Goal: Book appointment/travel/reservation

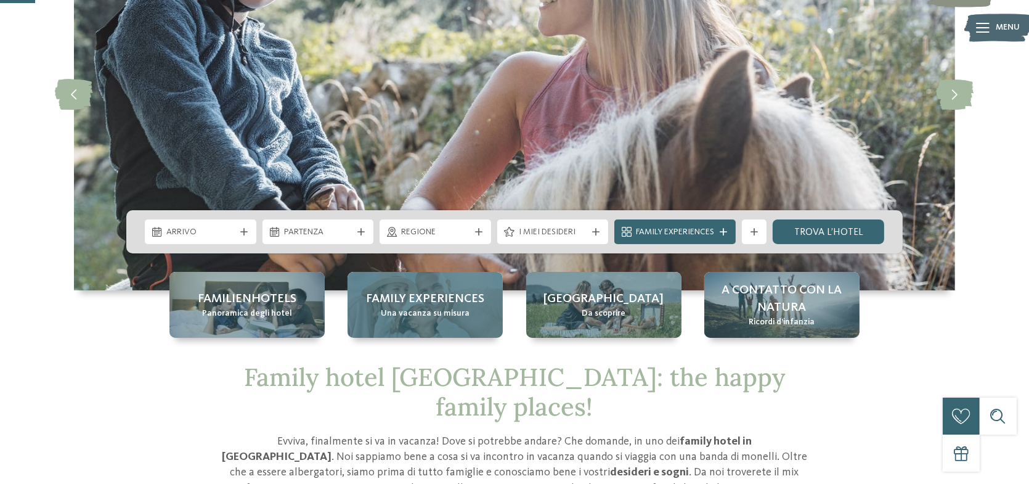
scroll to position [185, 0]
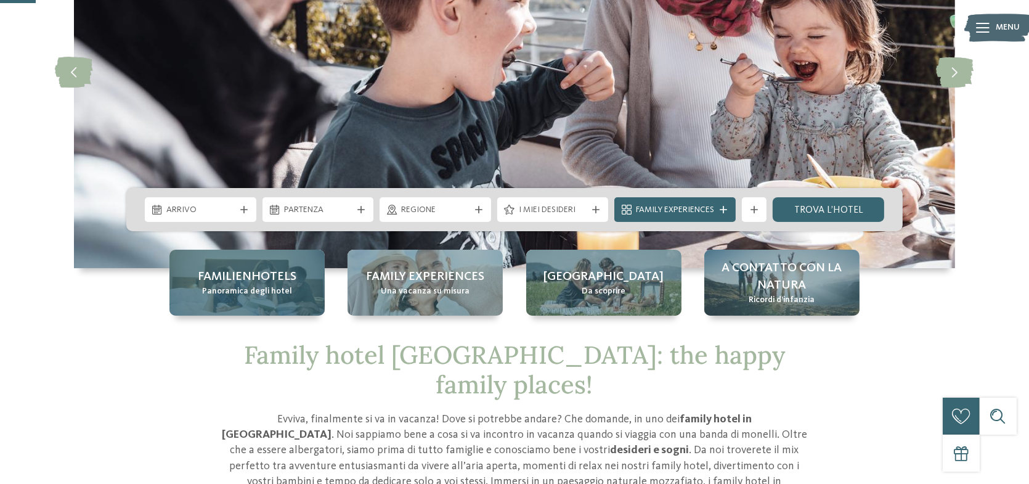
click at [270, 286] on span "Panoramica degli hotel" at bounding box center [247, 291] width 90 height 12
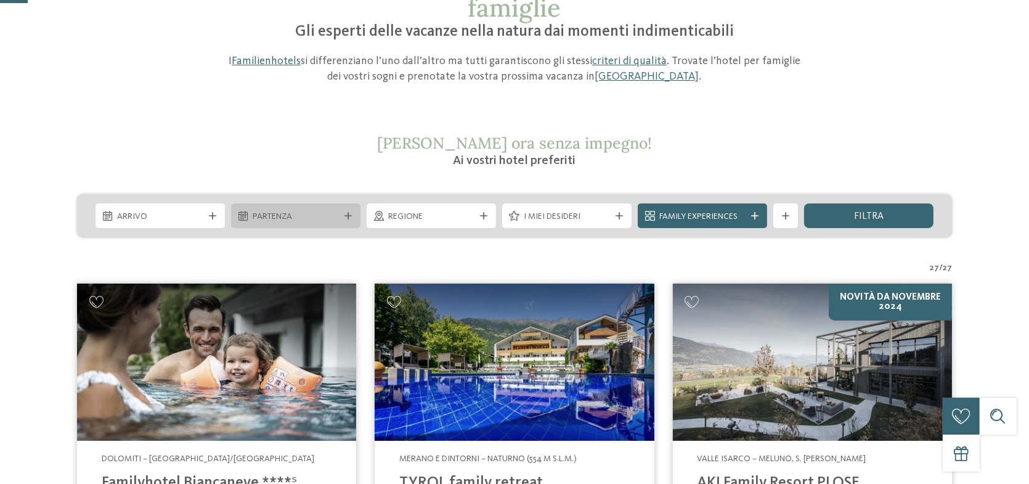
scroll to position [123, 0]
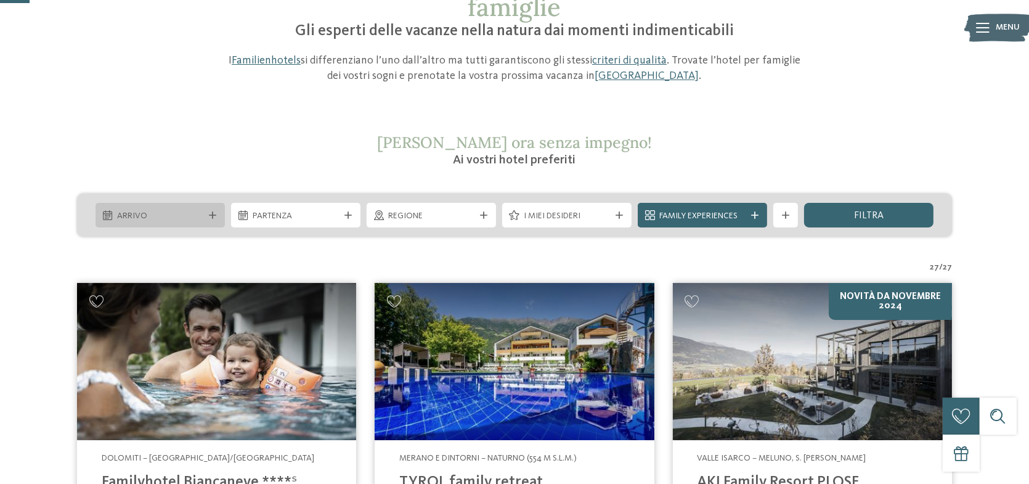
click at [166, 216] on span "Arrivo" at bounding box center [160, 216] width 86 height 12
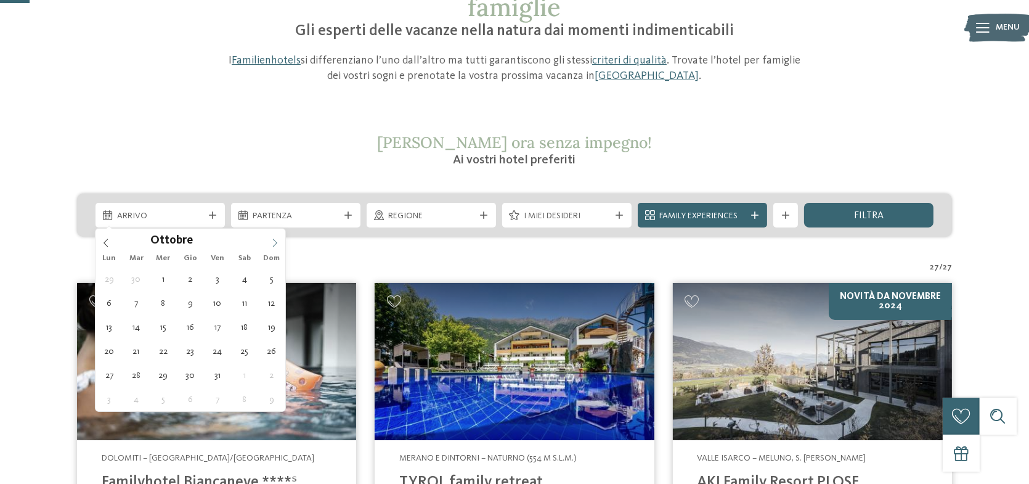
click at [277, 242] on icon at bounding box center [274, 242] width 9 height 9
type div "25.12.2025"
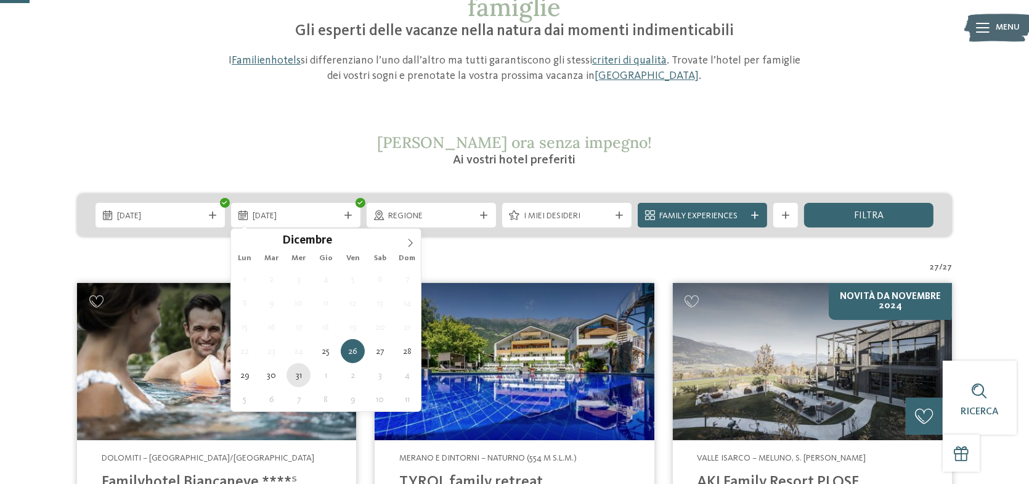
type div "31.12.2025"
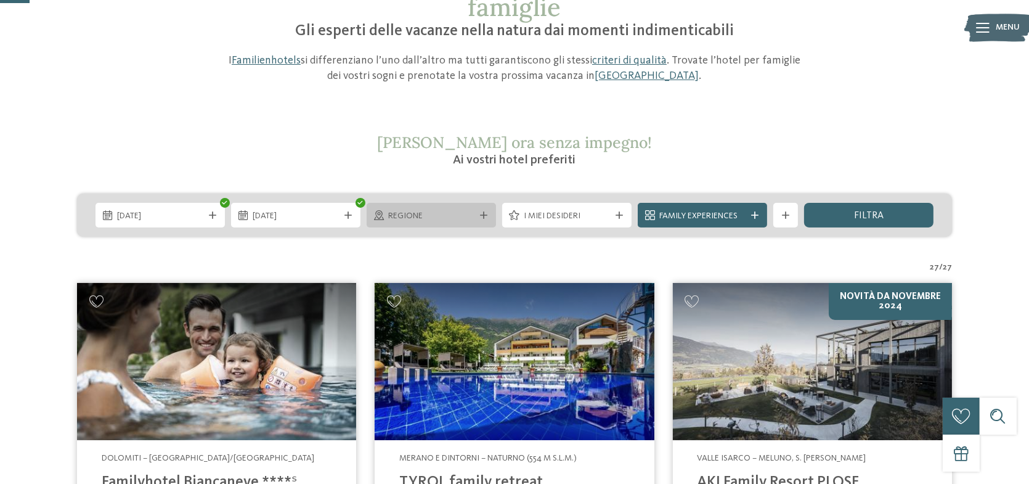
click at [436, 220] on span "Regione" at bounding box center [431, 216] width 86 height 12
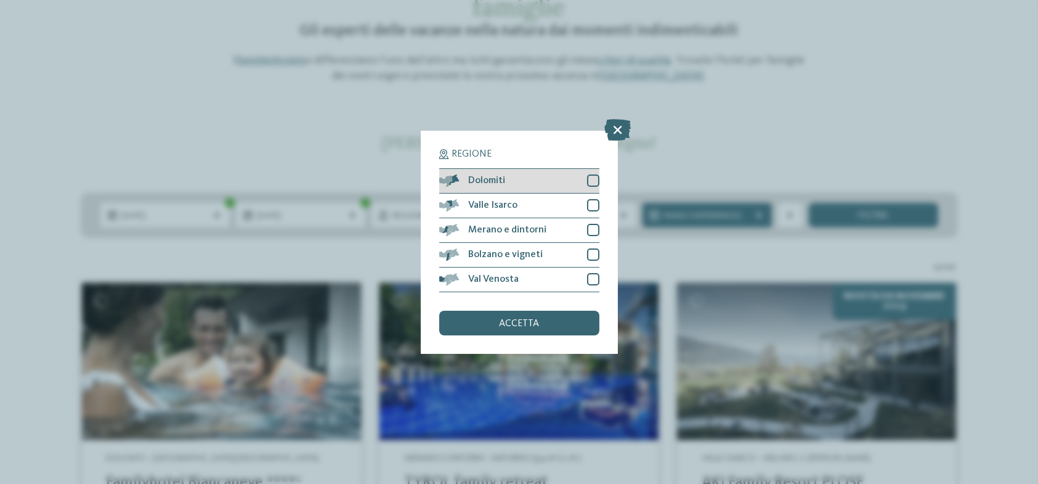
click at [592, 182] on div at bounding box center [593, 180] width 12 height 12
click at [592, 180] on icon at bounding box center [593, 180] width 8 height 7
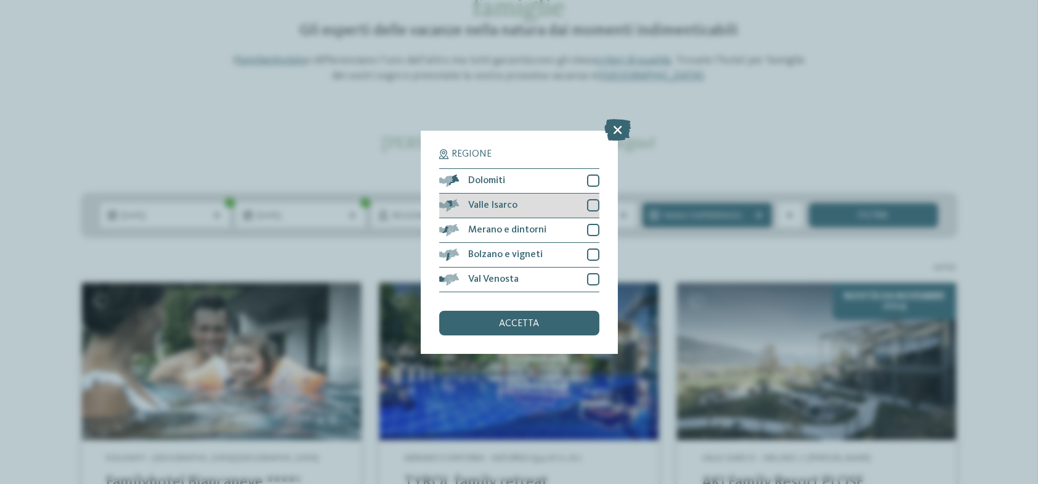
click at [592, 201] on div at bounding box center [593, 205] width 12 height 12
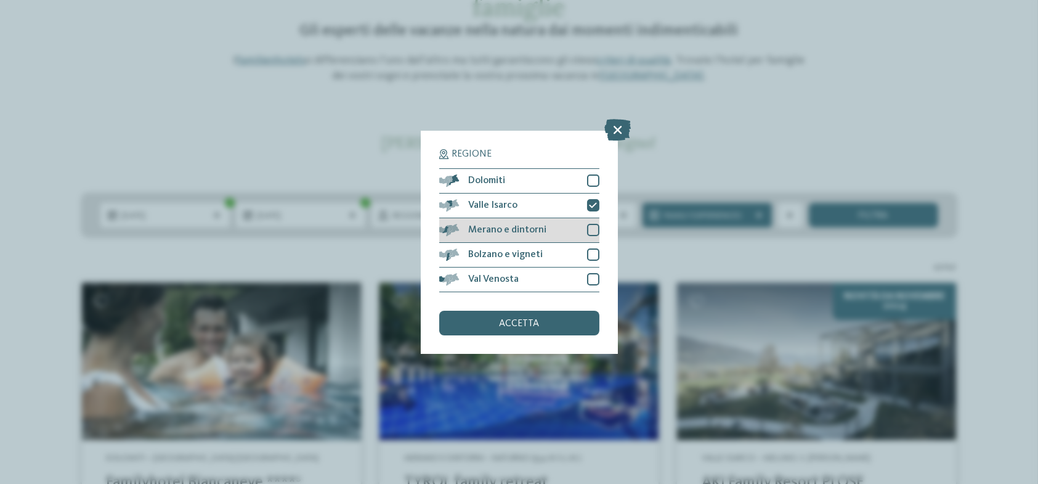
click at [592, 224] on div at bounding box center [593, 230] width 12 height 12
click at [593, 254] on div at bounding box center [593, 254] width 12 height 12
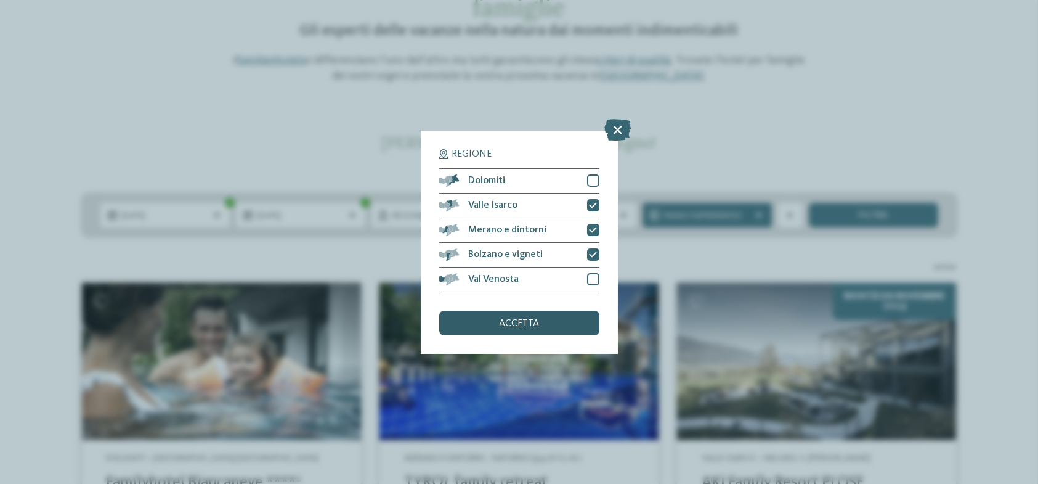
click at [550, 319] on div "accetta" at bounding box center [519, 323] width 160 height 25
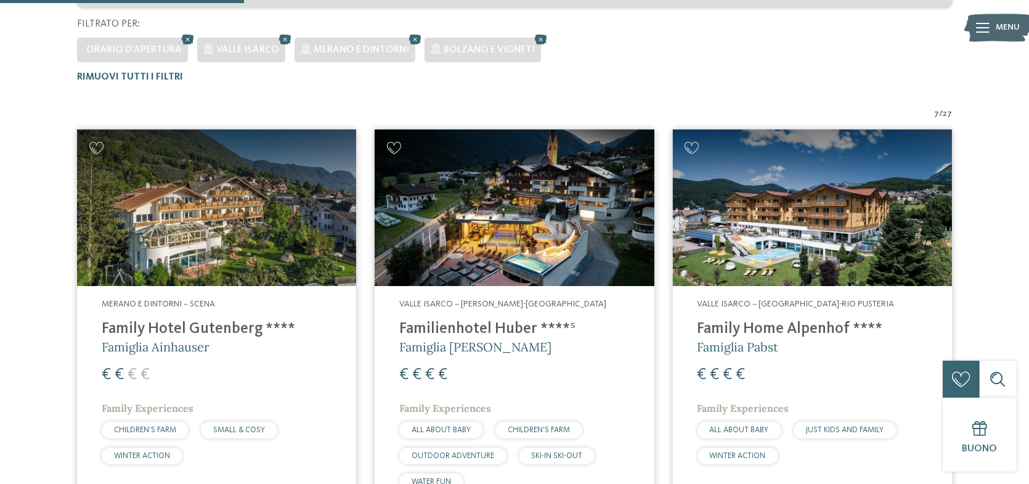
scroll to position [342, 0]
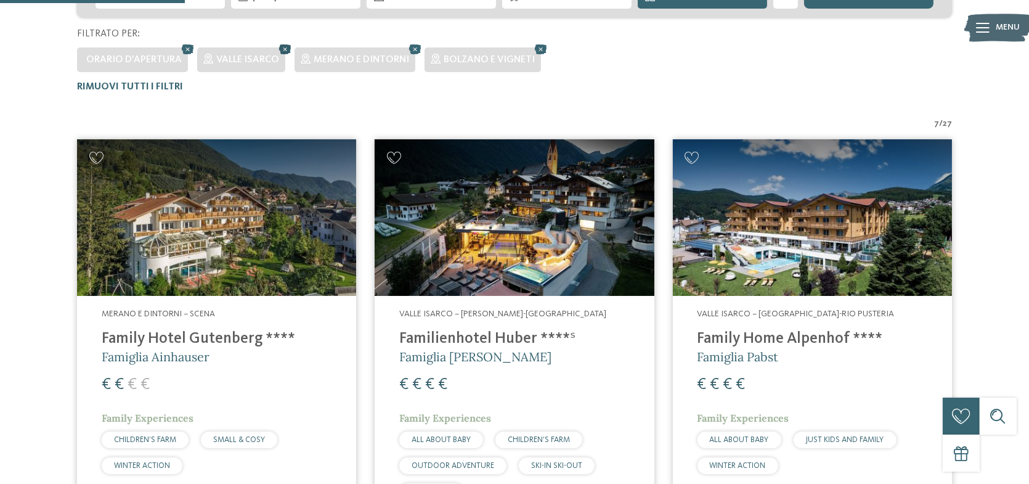
click at [283, 49] on icon at bounding box center [285, 49] width 18 height 16
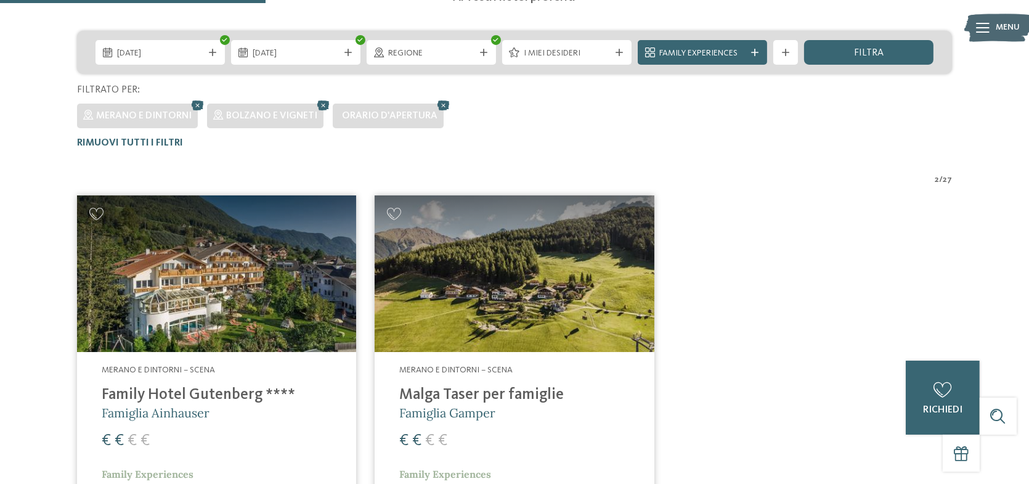
scroll to position [280, 0]
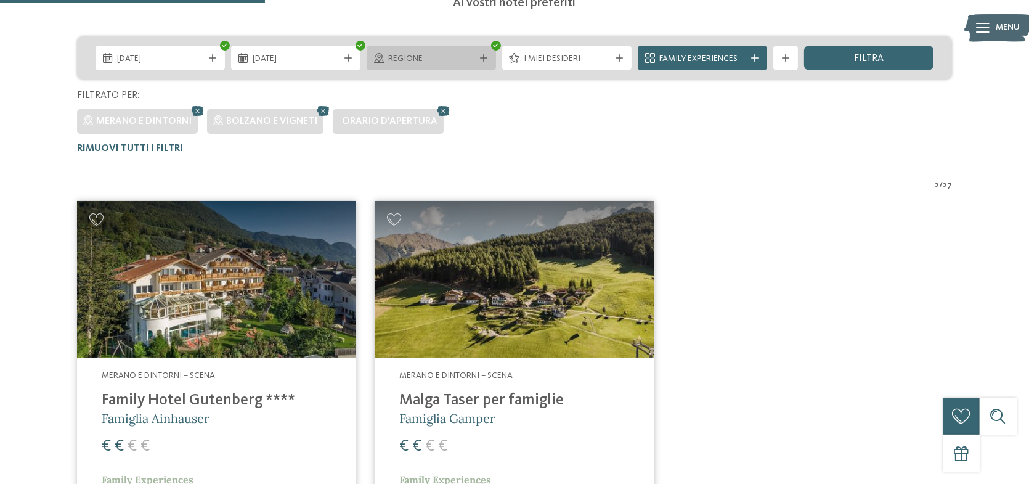
click at [466, 58] on span "Regione" at bounding box center [431, 59] width 86 height 12
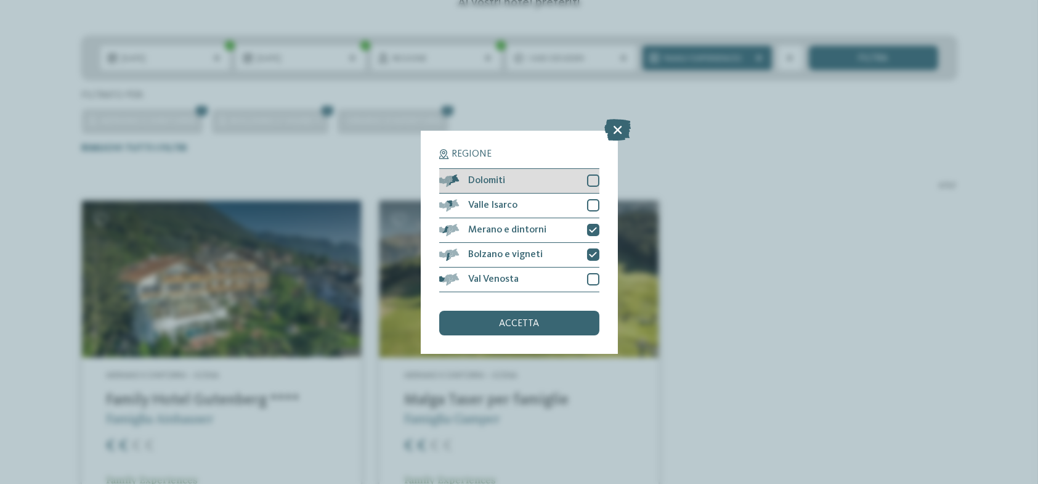
click at [479, 179] on span "Dolomiti" at bounding box center [486, 181] width 37 height 10
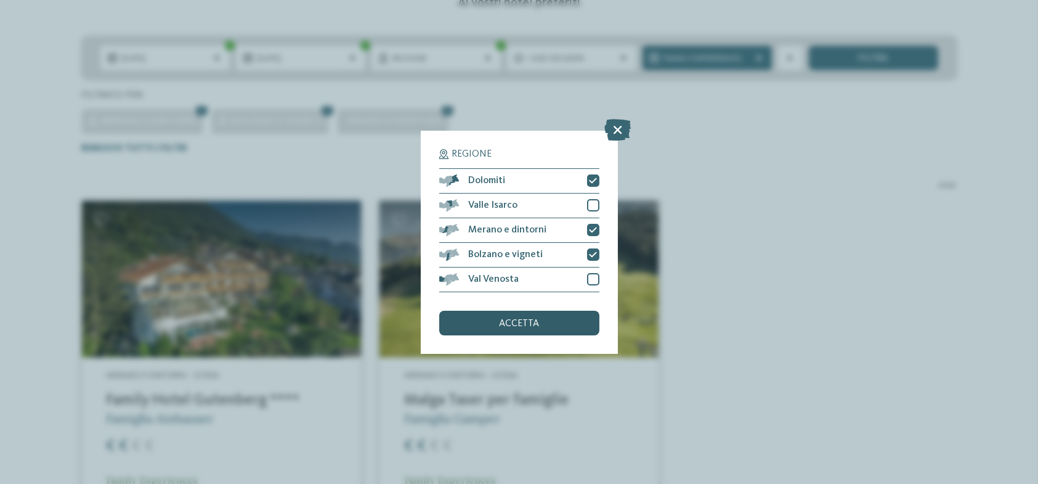
click at [492, 322] on div "accetta" at bounding box center [519, 323] width 160 height 25
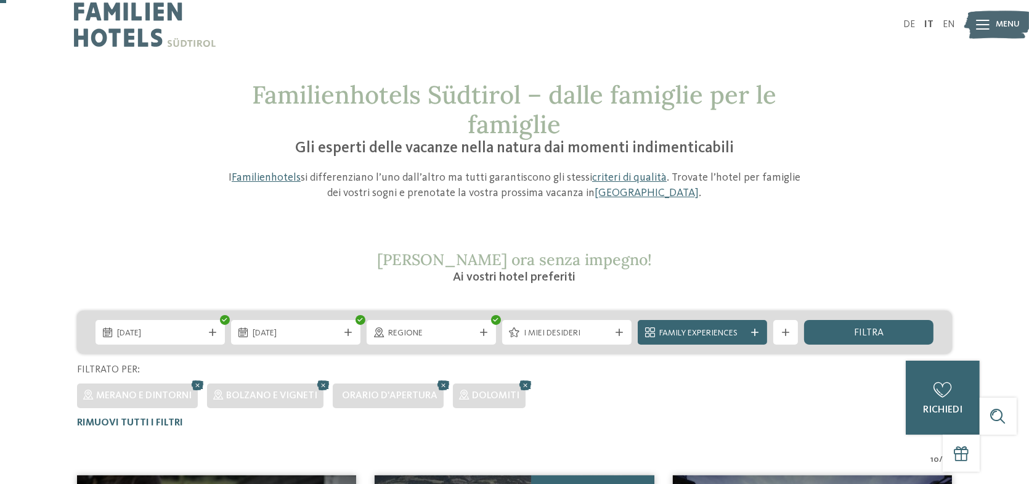
scroll to position [0, 0]
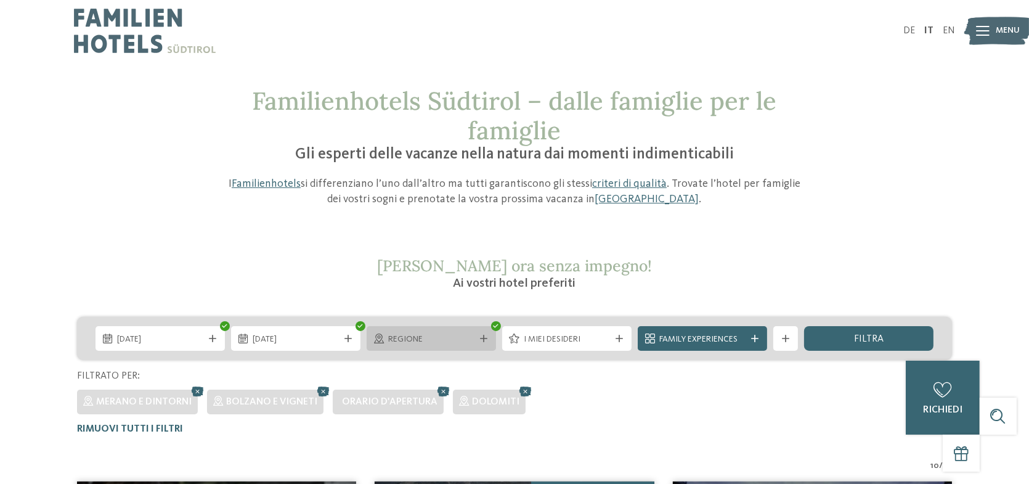
click at [483, 338] on icon at bounding box center [483, 338] width 7 height 7
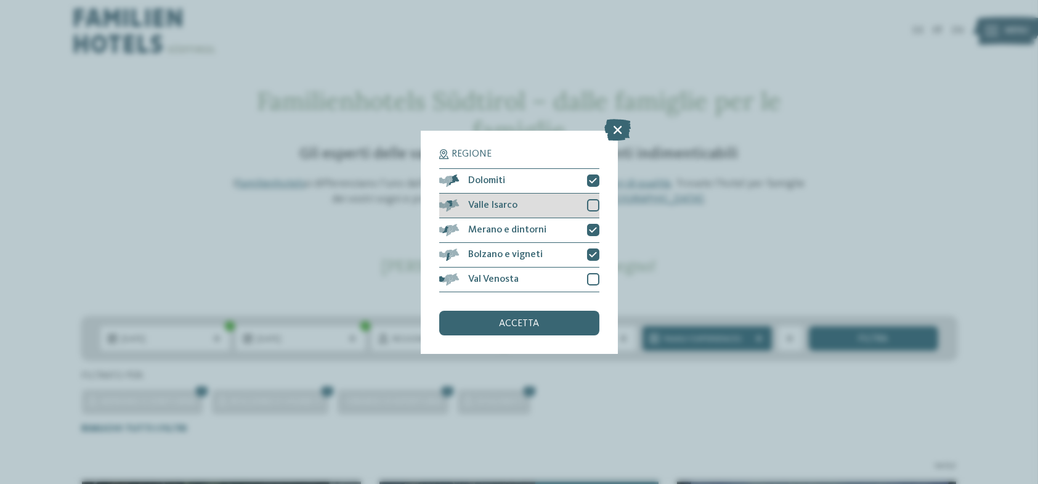
click at [598, 206] on div at bounding box center [593, 205] width 12 height 12
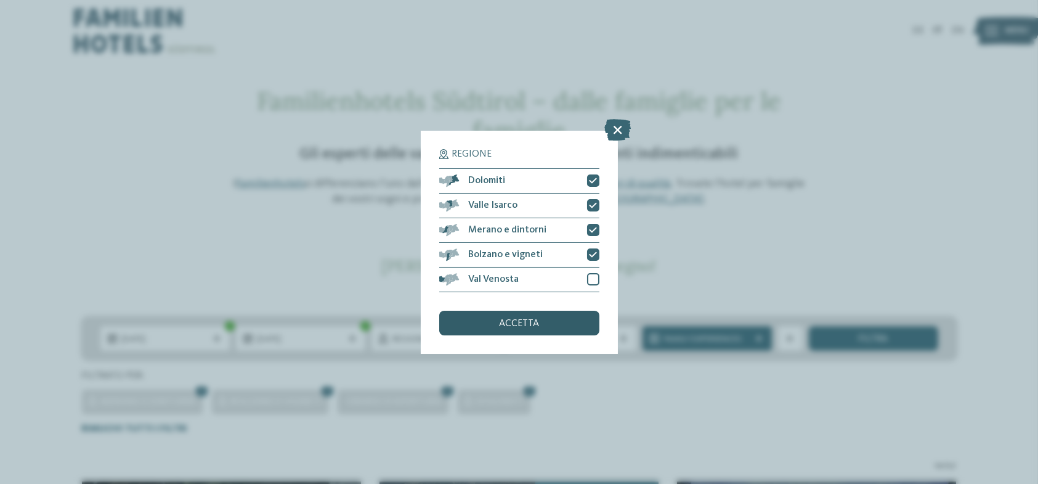
click at [521, 324] on span "accetta" at bounding box center [519, 324] width 40 height 10
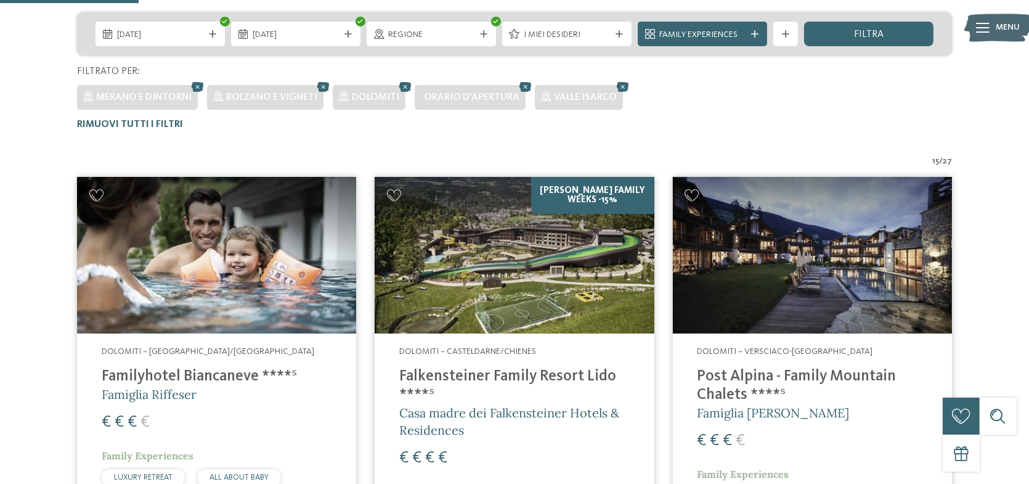
scroll to position [404, 0]
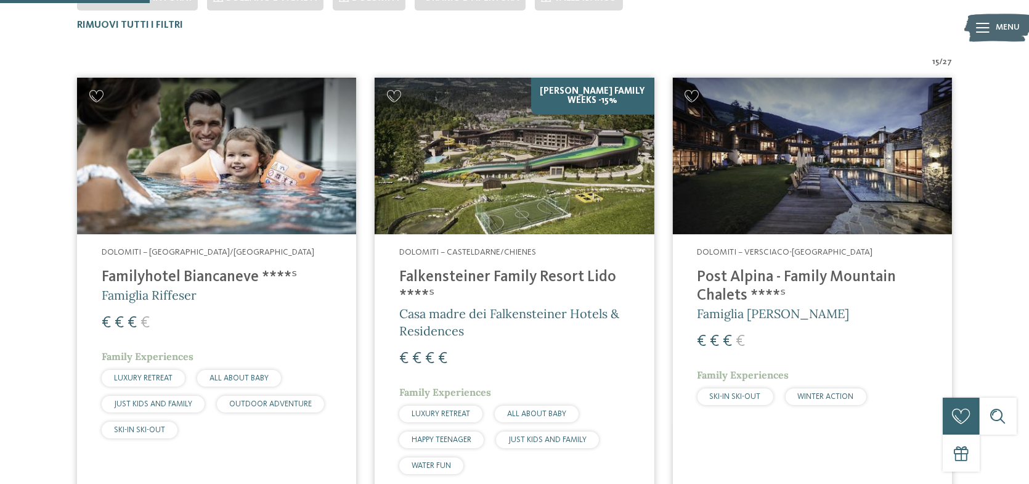
click at [473, 274] on h4 "Falkensteiner Family Resort Lido ****ˢ" at bounding box center [514, 286] width 230 height 37
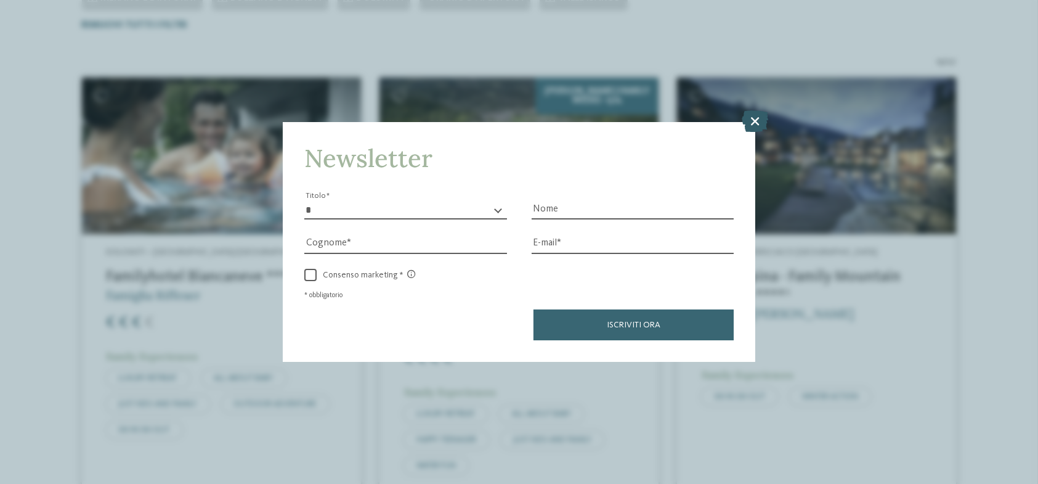
click at [756, 122] on icon at bounding box center [755, 122] width 26 height 22
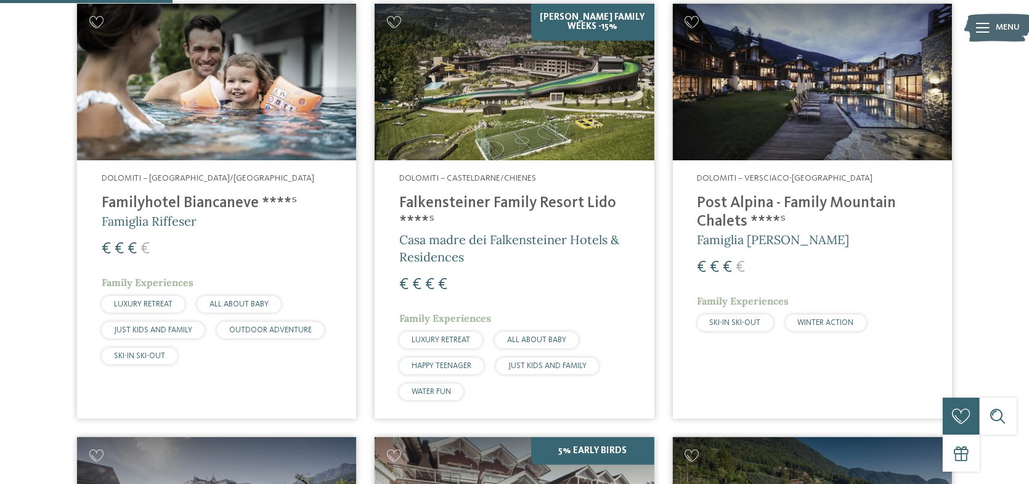
scroll to position [465, 0]
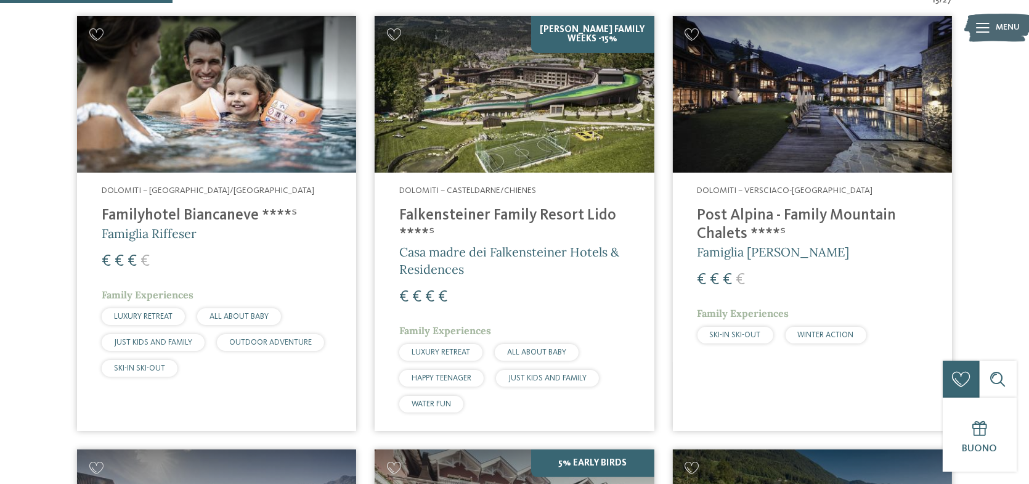
click at [142, 215] on h4 "Familyhotel Biancaneve ****ˢ" at bounding box center [217, 215] width 230 height 18
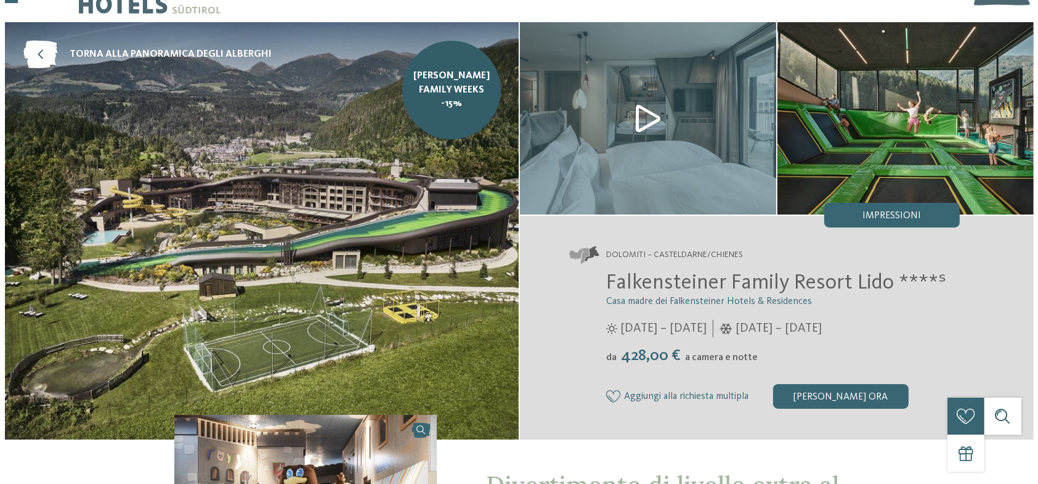
scroll to position [62, 0]
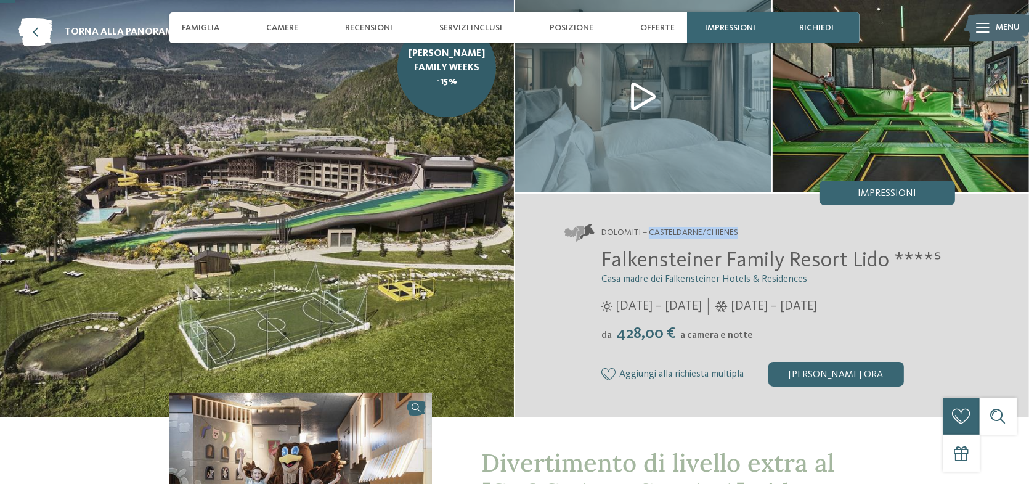
drag, startPoint x: 649, startPoint y: 232, endPoint x: 739, endPoint y: 232, distance: 90.0
click at [738, 232] on span "Dolomiti – Casteldarne/Chienes" at bounding box center [669, 233] width 137 height 12
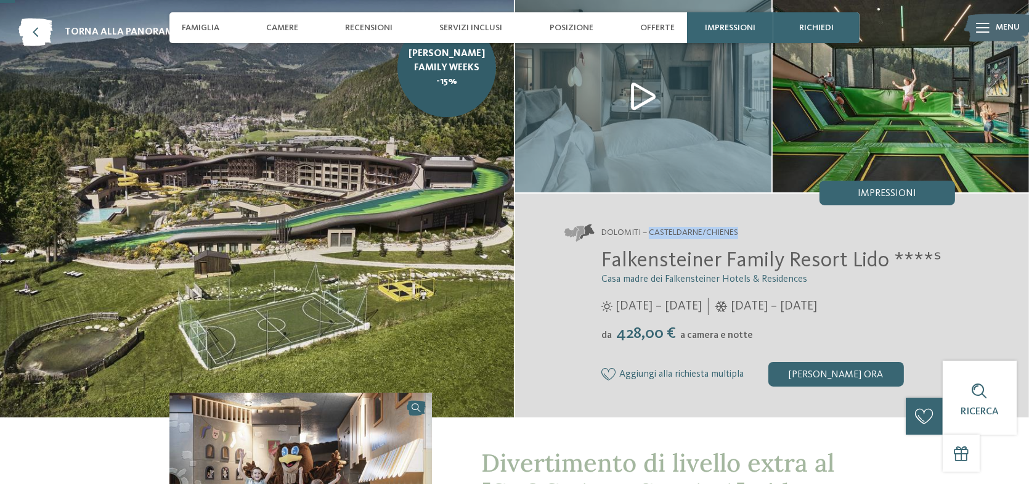
copy span "Casteldarne/Chienes"
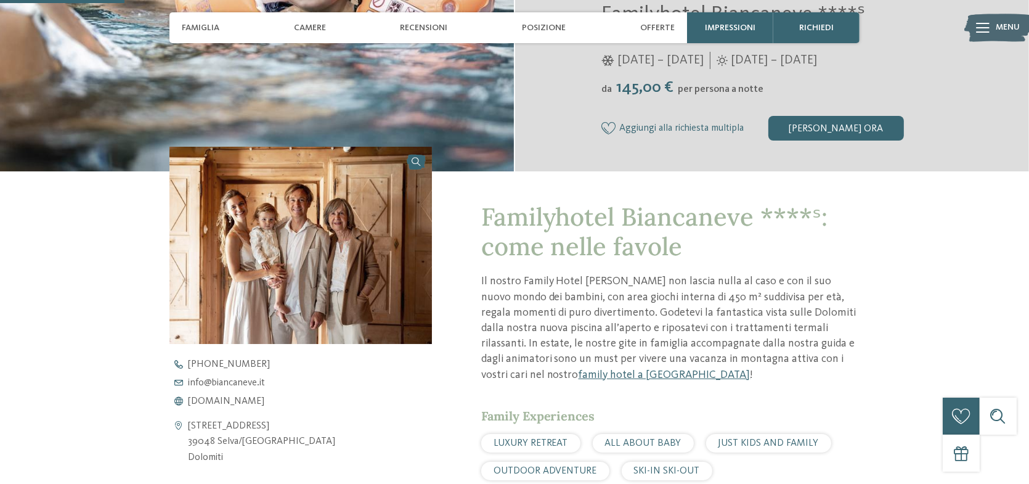
scroll to position [431, 0]
